Goal: Task Accomplishment & Management: Use online tool/utility

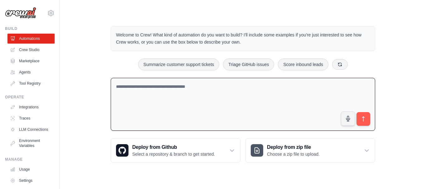
click at [198, 87] on textarea at bounding box center [243, 104] width 264 height 53
click at [280, 97] on textarea at bounding box center [243, 104] width 264 height 53
click at [184, 81] on textarea at bounding box center [243, 104] width 264 height 53
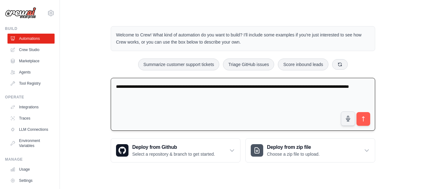
type textarea "**********"
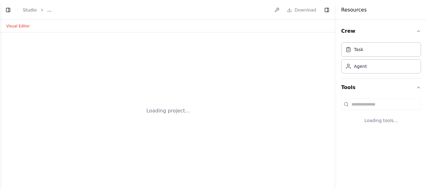
select select "****"
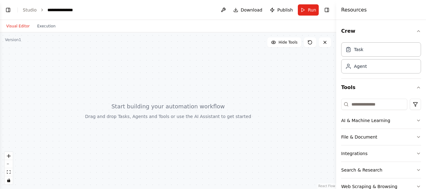
scroll to position [9, 0]
click at [10, 11] on button "Toggle Left Sidebar" at bounding box center [8, 10] width 9 height 9
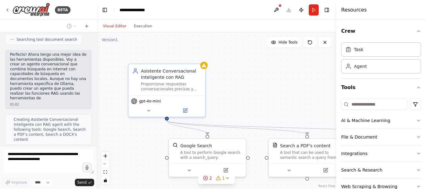
scroll to position [228, 0]
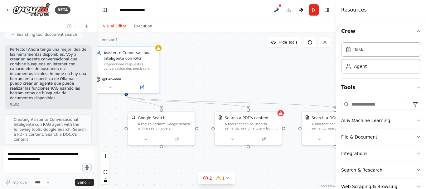
drag, startPoint x: 260, startPoint y: 88, endPoint x: 211, endPoint y: 67, distance: 53.8
click at [211, 67] on div ".deletable-edge-delete-btn { width: 20px; height: 20px; border: 0px solid #ffff…" at bounding box center [216, 110] width 239 height 157
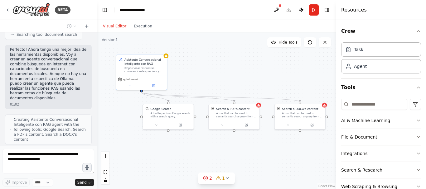
drag, startPoint x: 240, startPoint y: 75, endPoint x: 197, endPoint y: 69, distance: 43.7
click at [197, 69] on div ".deletable-edge-delete-btn { width: 20px; height: 20px; border: 0px solid #ffff…" at bounding box center [216, 110] width 239 height 157
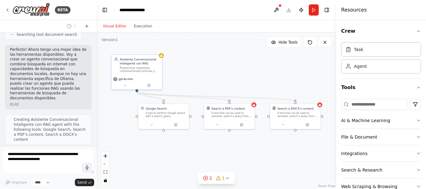
drag, startPoint x: 220, startPoint y: 64, endPoint x: 264, endPoint y: 68, distance: 44.1
click at [264, 68] on div ".deletable-edge-delete-btn { width: 20px; height: 20px; border: 0px solid #ffff…" at bounding box center [216, 110] width 239 height 157
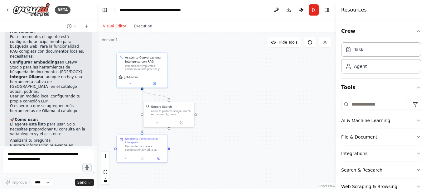
scroll to position [879, 0]
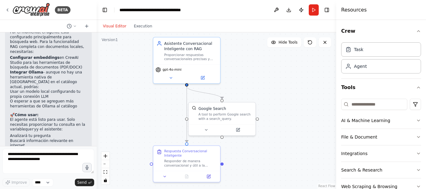
drag, startPoint x: 243, startPoint y: 78, endPoint x: 269, endPoint y: 77, distance: 26.5
click at [269, 77] on div ".deletable-edge-delete-btn { width: 20px; height: 20px; border: 0px solid #ffff…" at bounding box center [216, 110] width 239 height 157
click at [7, 5] on div "BETA" at bounding box center [37, 10] width 65 height 14
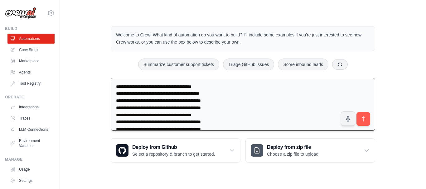
drag, startPoint x: 137, startPoint y: 86, endPoint x: 123, endPoint y: 88, distance: 13.2
click at [123, 88] on textarea "**********" at bounding box center [243, 104] width 264 height 53
type textarea "**********"
click at [362, 120] on icon "submit" at bounding box center [363, 119] width 7 height 7
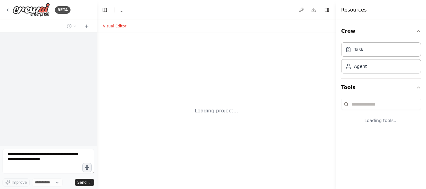
select select "****"
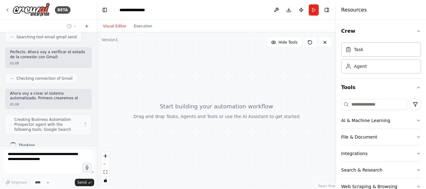
scroll to position [216, 0]
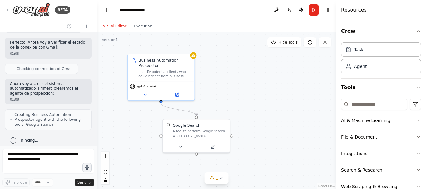
drag, startPoint x: 248, startPoint y: 83, endPoint x: 239, endPoint y: 76, distance: 11.4
click at [239, 76] on div ".deletable-edge-delete-btn { width: 20px; height: 20px; border: 0px solid #ffff…" at bounding box center [216, 110] width 239 height 157
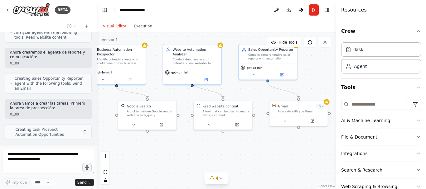
scroll to position [360, 0]
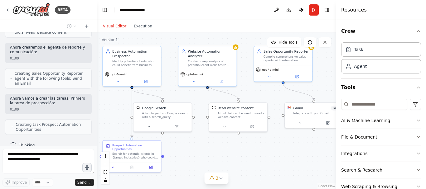
drag, startPoint x: 271, startPoint y: 157, endPoint x: 240, endPoint y: 149, distance: 32.0
click at [240, 149] on div ".deletable-edge-delete-btn { width: 20px; height: 20px; border: 0px solid #ffff…" at bounding box center [216, 110] width 239 height 157
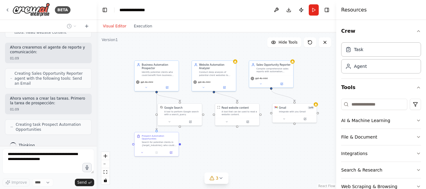
drag, startPoint x: 252, startPoint y: 138, endPoint x: 251, endPoint y: 135, distance: 3.6
click at [251, 135] on div ".deletable-edge-delete-btn { width: 20px; height: 20px; border: 0px solid #ffff…" at bounding box center [216, 110] width 239 height 157
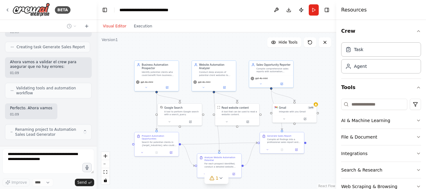
scroll to position [530, 0]
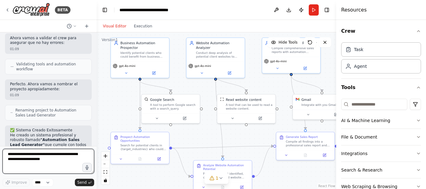
drag, startPoint x: 223, startPoint y: 133, endPoint x: 205, endPoint y: 109, distance: 30.4
click at [205, 109] on div ".deletable-edge-delete-btn { width: 20px; height: 20px; border: 0px solid #ffff…" at bounding box center [216, 110] width 239 height 157
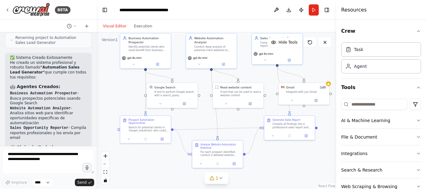
drag, startPoint x: 220, startPoint y: 128, endPoint x: 221, endPoint y: 117, distance: 11.6
click at [221, 117] on div ".deletable-edge-delete-btn { width: 20px; height: 20px; border: 0px solid #ffff…" at bounding box center [216, 110] width 239 height 157
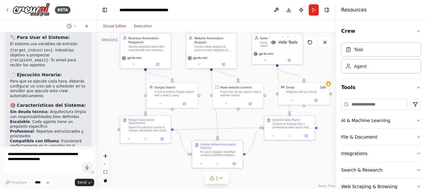
scroll to position [808, 0]
